Goal: Information Seeking & Learning: Learn about a topic

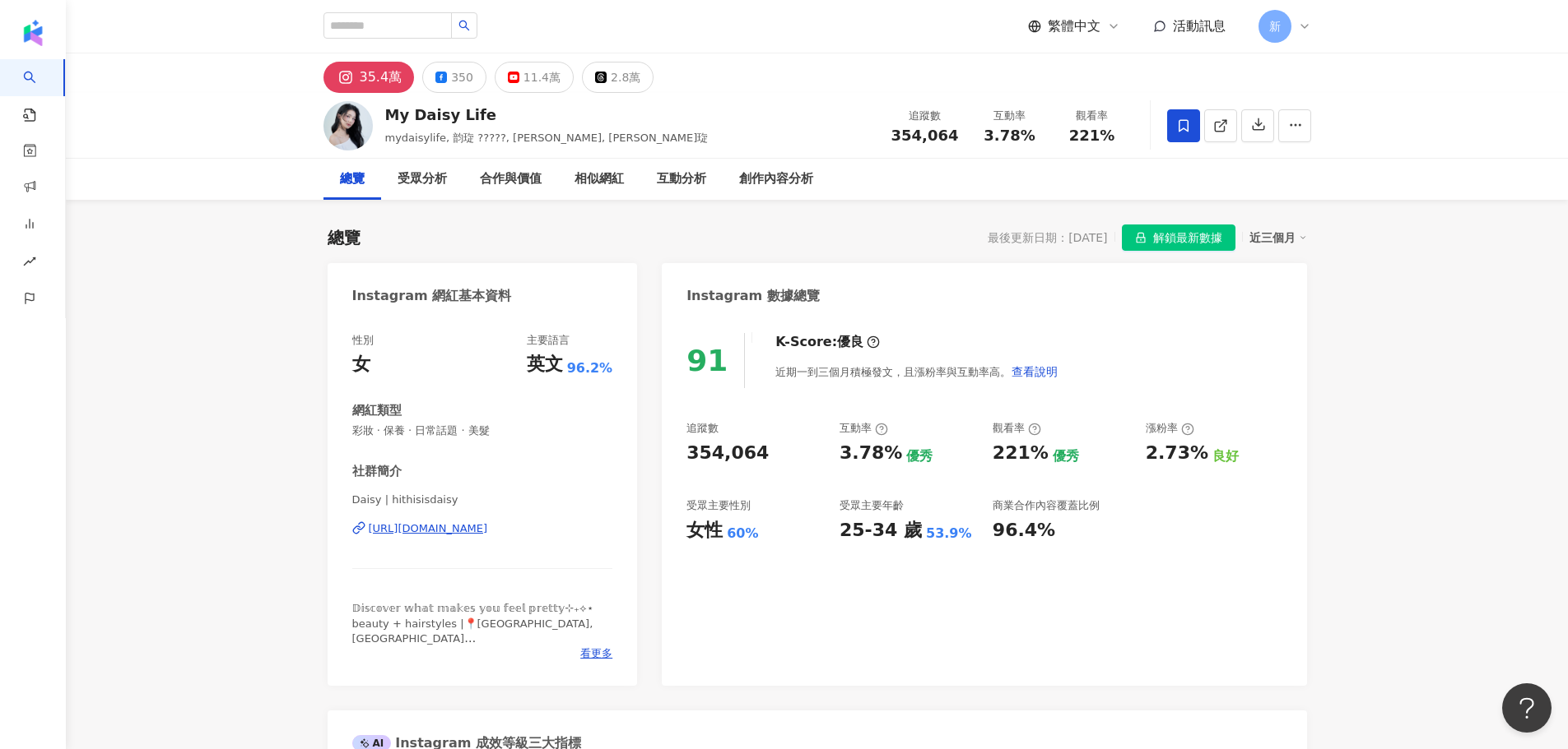
click at [488, 534] on div "[URL][DOMAIN_NAME]" at bounding box center [428, 529] width 119 height 15
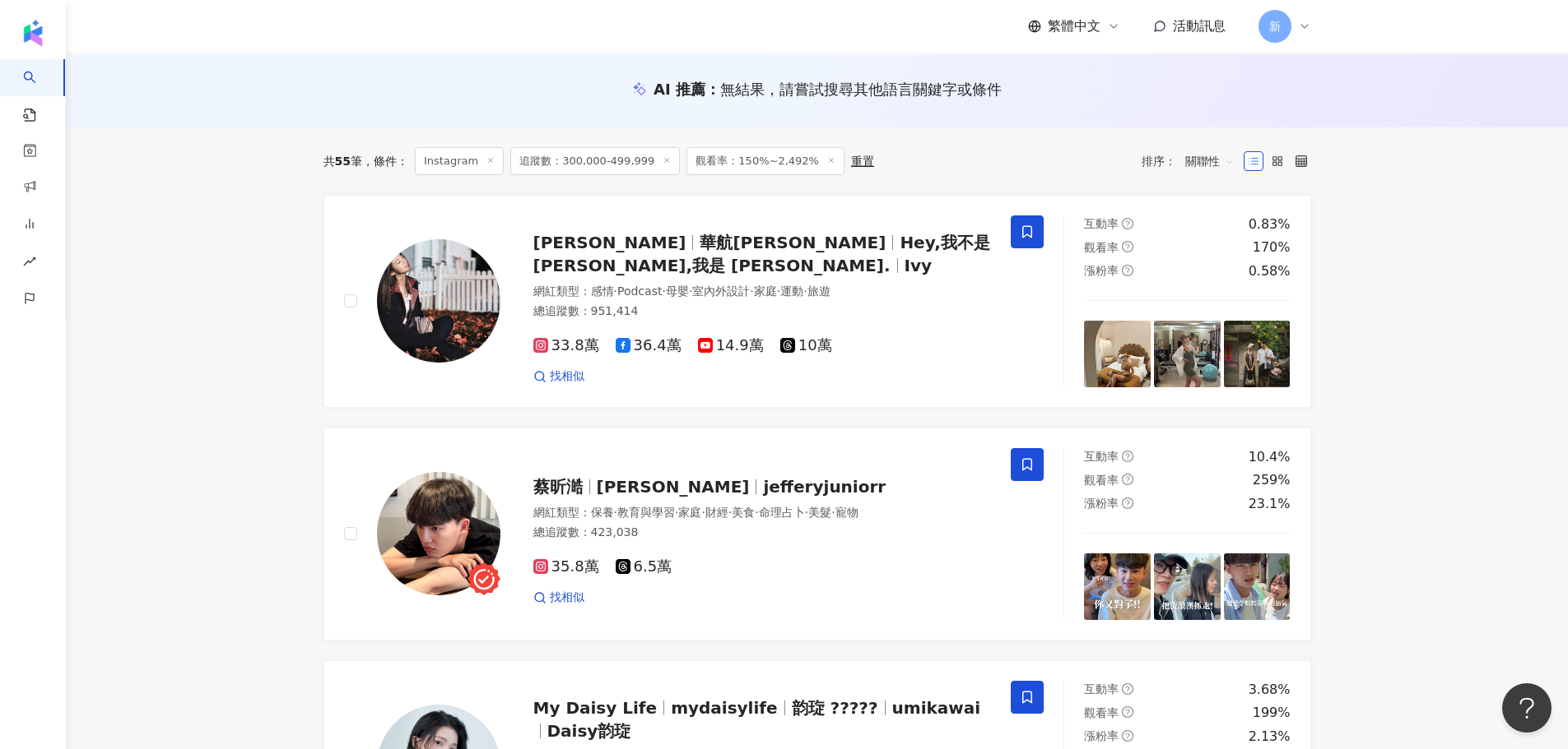
scroll to position [164, 0]
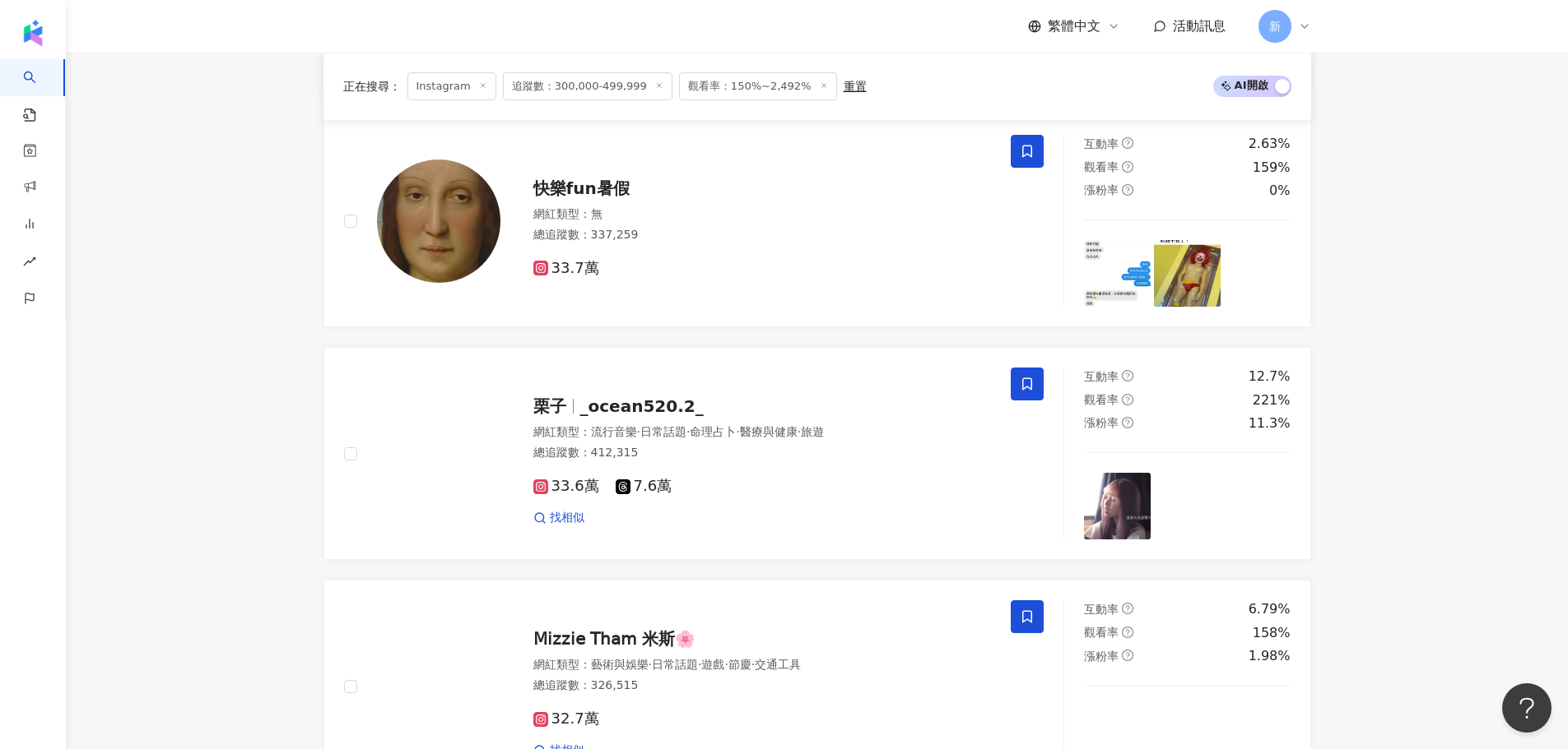
scroll to position [2549, 0]
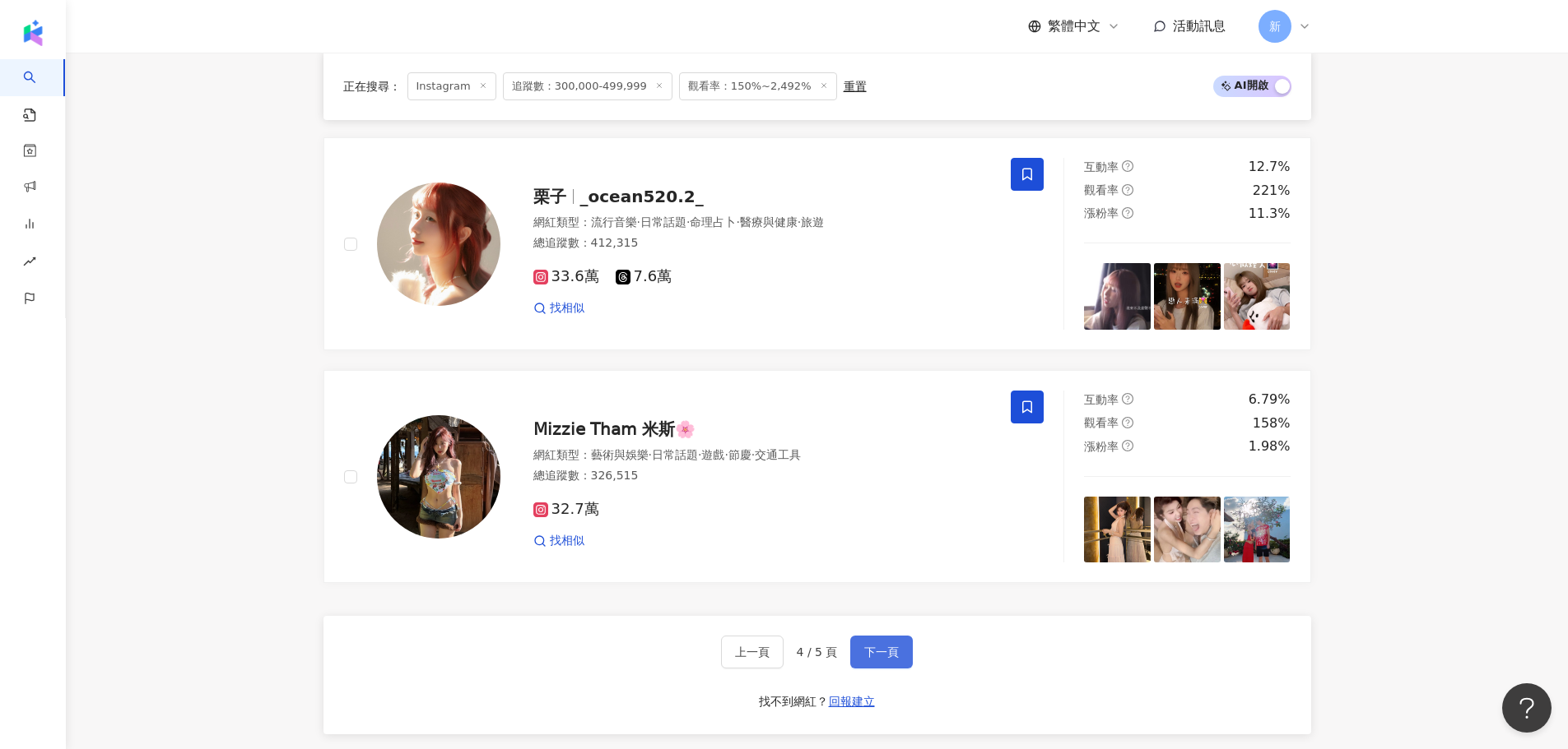
click at [890, 645] on span "下一頁" at bounding box center [881, 652] width 35 height 13
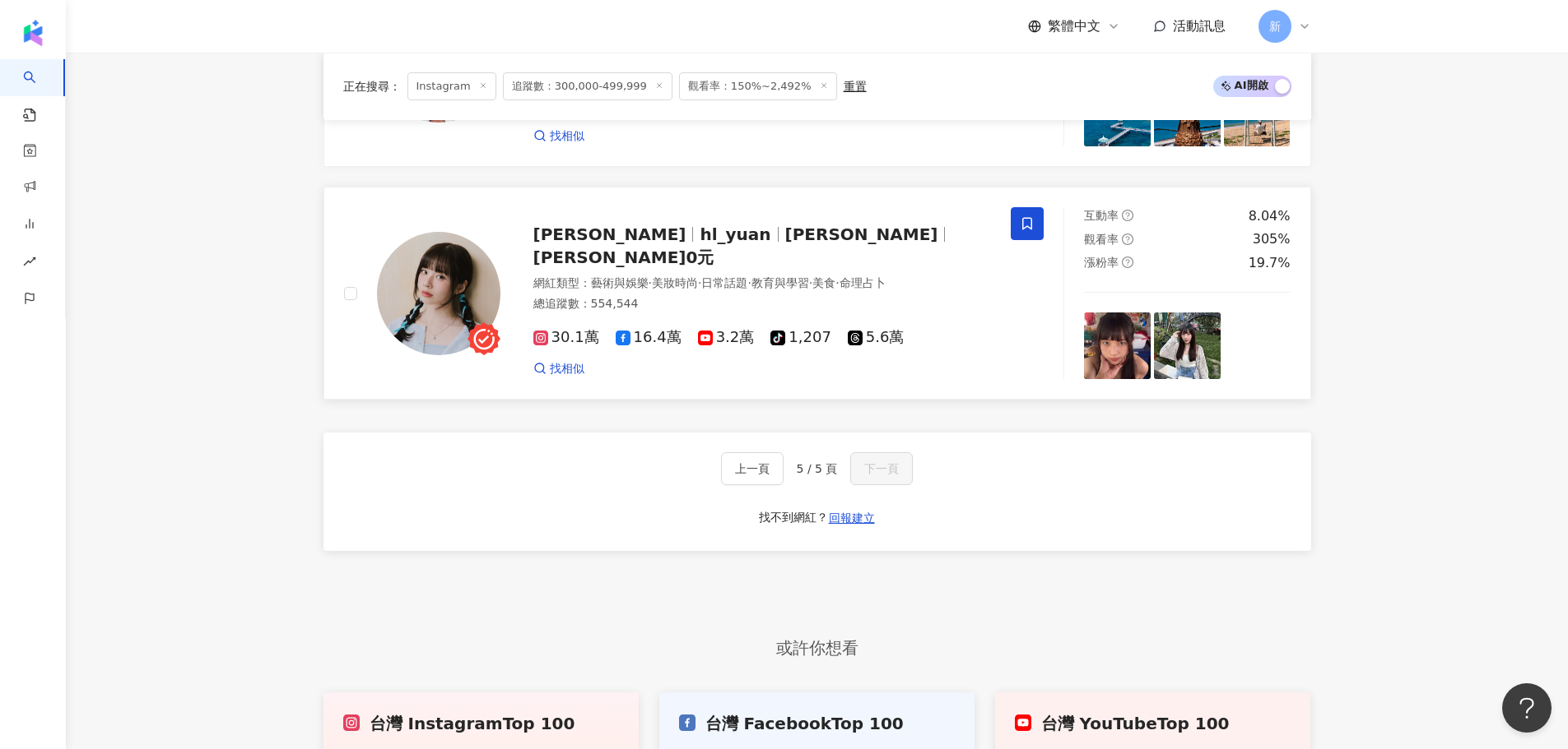
scroll to position [1386, 0]
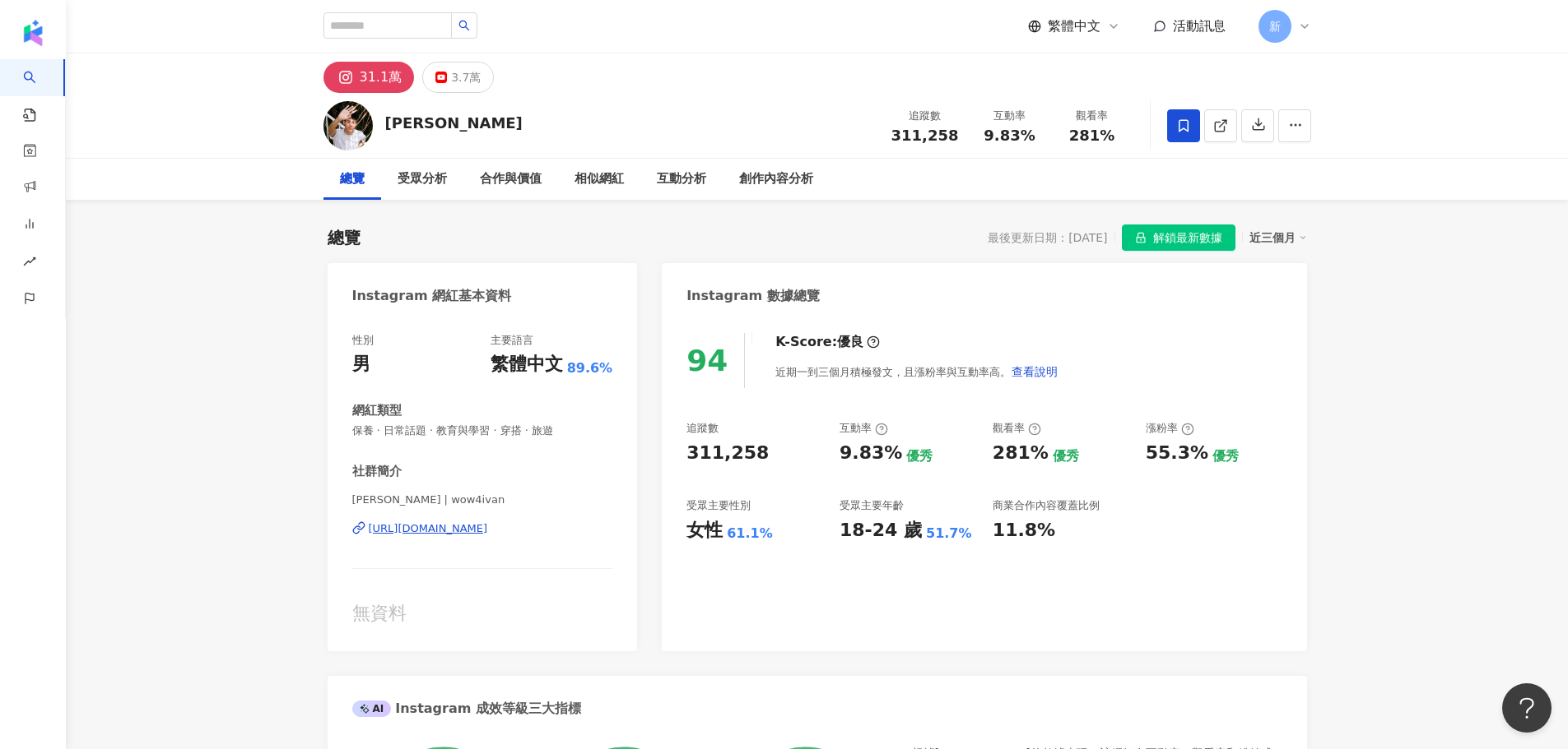
click at [504, 520] on div "Ivan Chang | wow4ivan https://www.instagram.com/wow4ivan/" at bounding box center [483, 540] width 261 height 96
click at [488, 532] on div "https://www.instagram.com/wow4ivan/" at bounding box center [428, 529] width 119 height 15
